Goal: Information Seeking & Learning: Check status

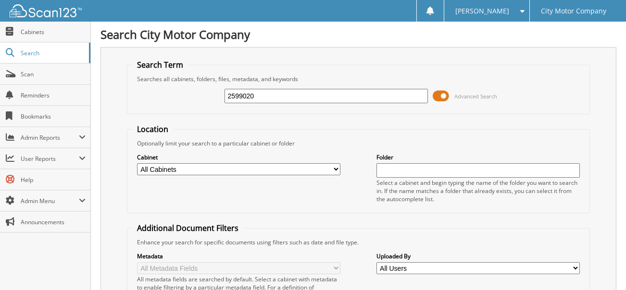
type input "2599020"
click at [263, 94] on input "2599020" at bounding box center [327, 96] width 204 height 14
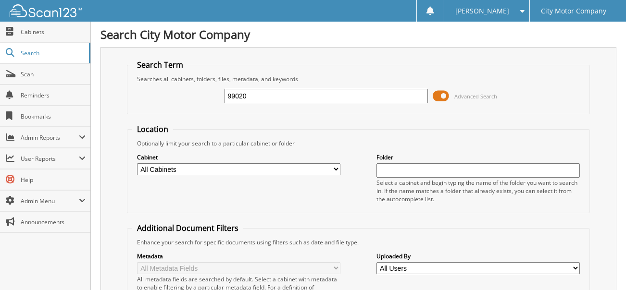
type input "99020"
click at [265, 100] on input "99020" at bounding box center [327, 96] width 204 height 14
type input "2503208"
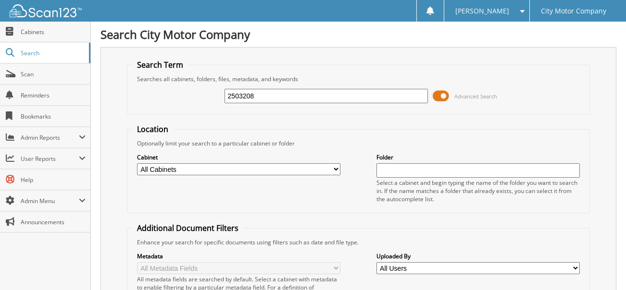
click at [9, 156] on span at bounding box center [10, 158] width 9 height 9
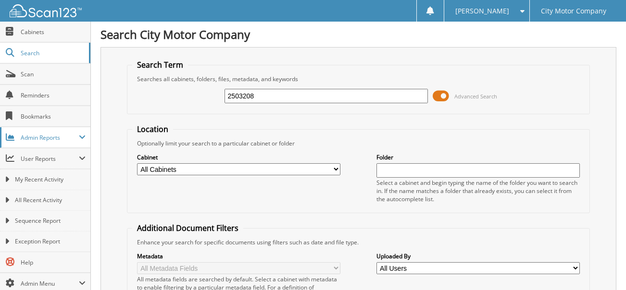
click at [9, 137] on span at bounding box center [10, 137] width 9 height 9
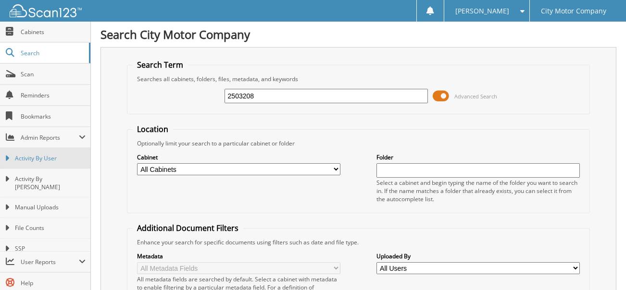
click at [10, 155] on link "Activity By User" at bounding box center [45, 158] width 90 height 21
